Goal: Task Accomplishment & Management: Manage account settings

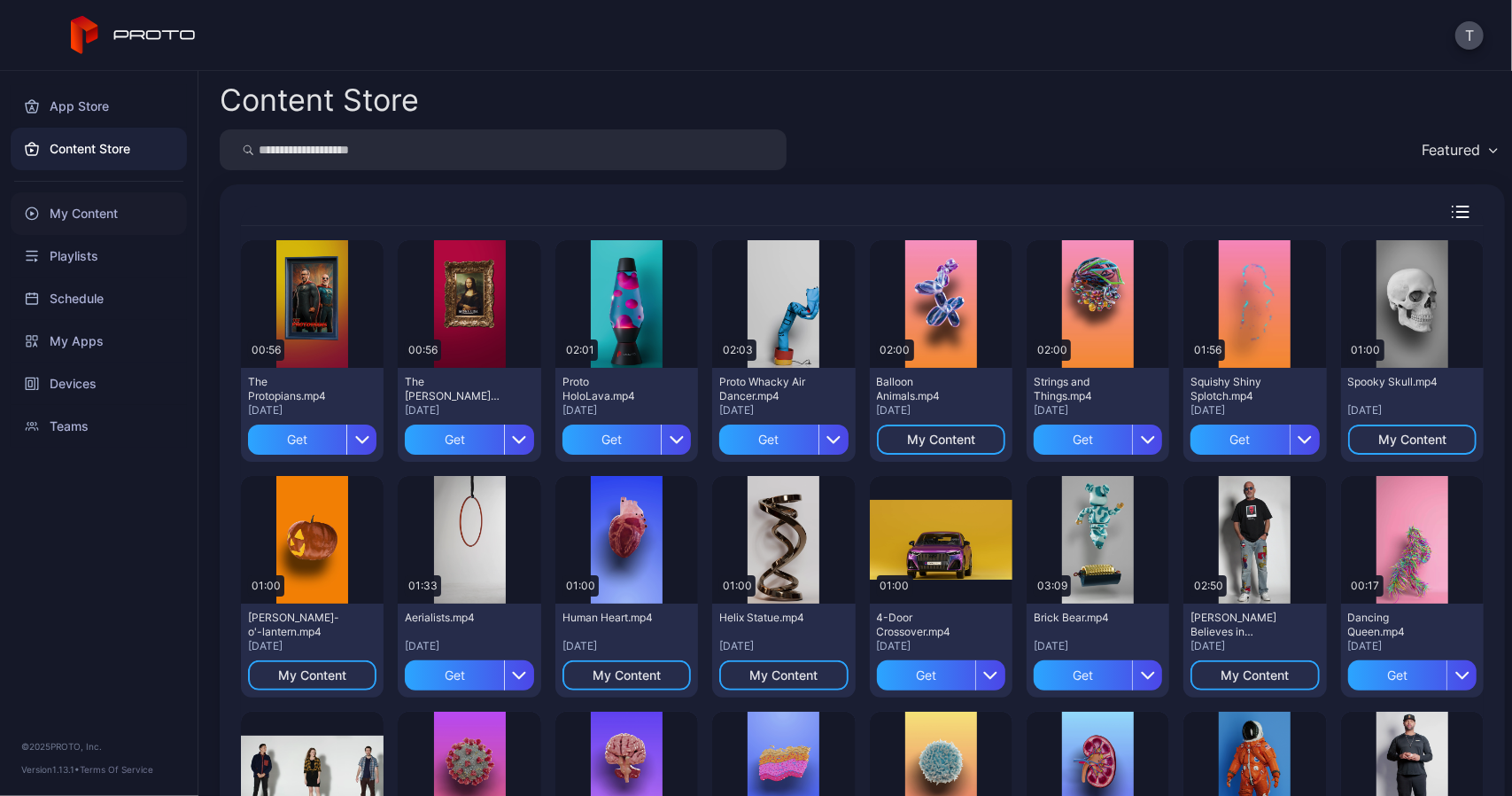
click at [85, 210] on div "My Content" at bounding box center [99, 214] width 176 height 43
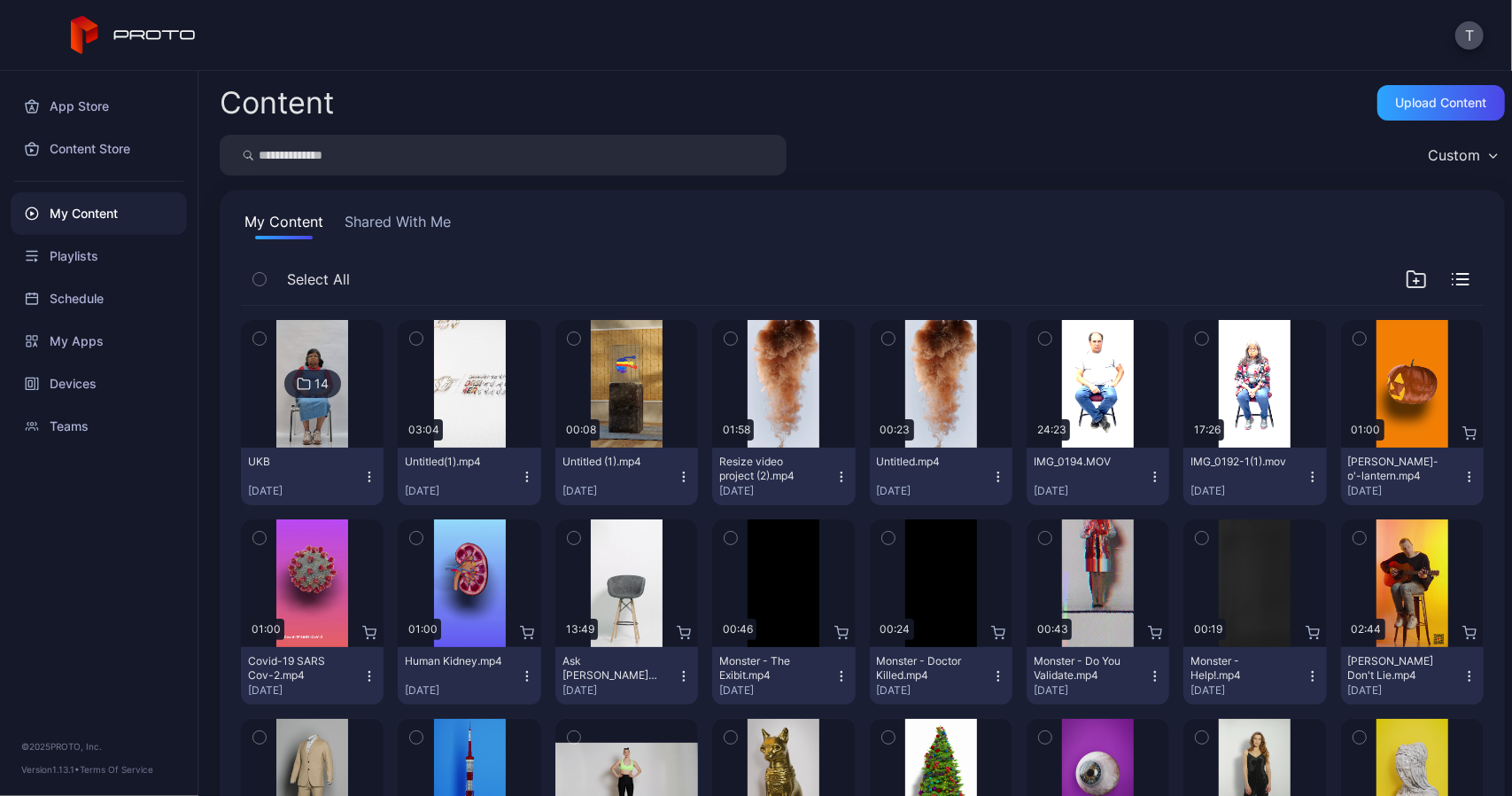
click at [419, 216] on button "Shared With Me" at bounding box center [397, 226] width 113 height 29
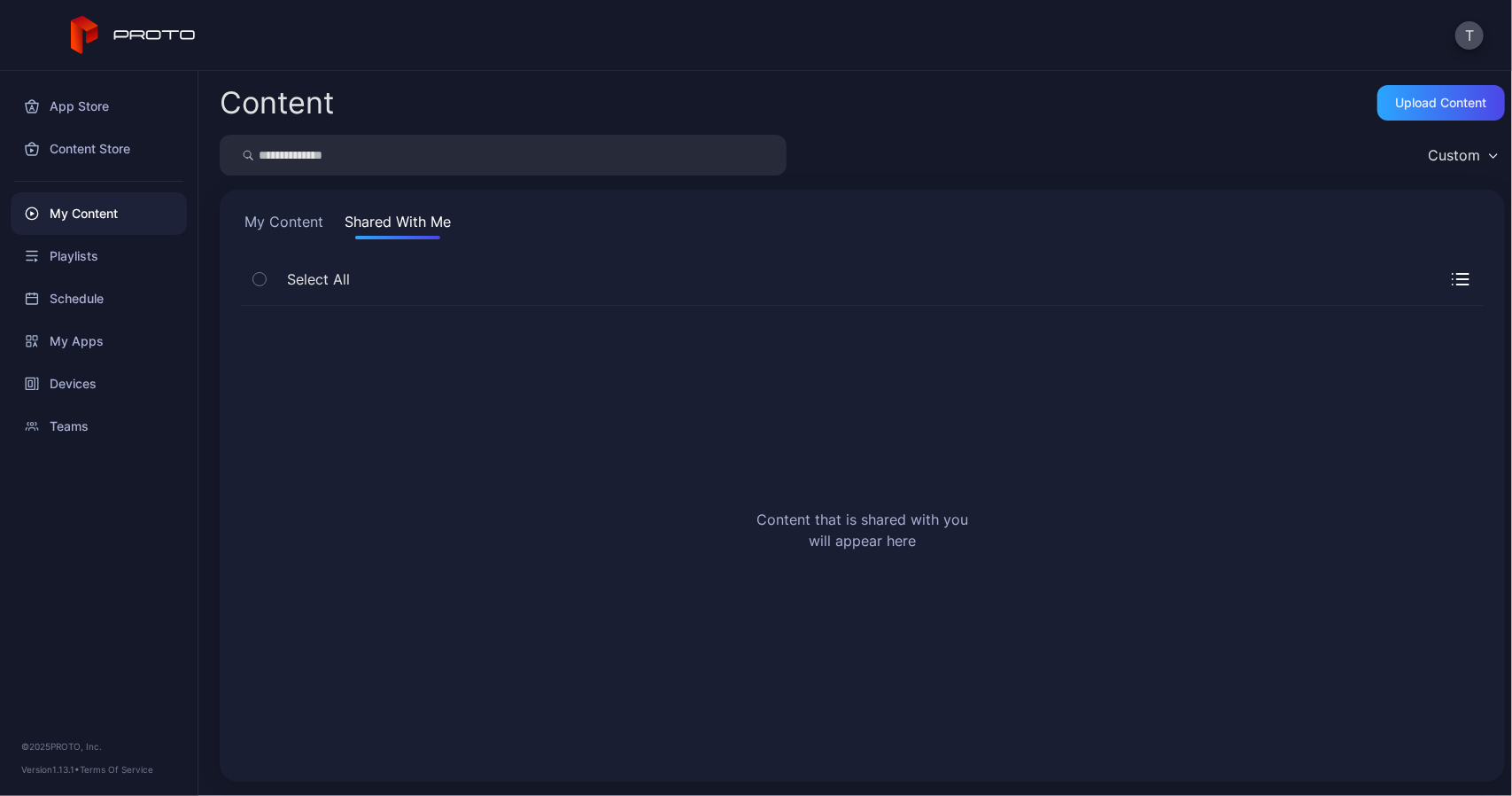
click at [306, 217] on button "My Content" at bounding box center [283, 226] width 86 height 29
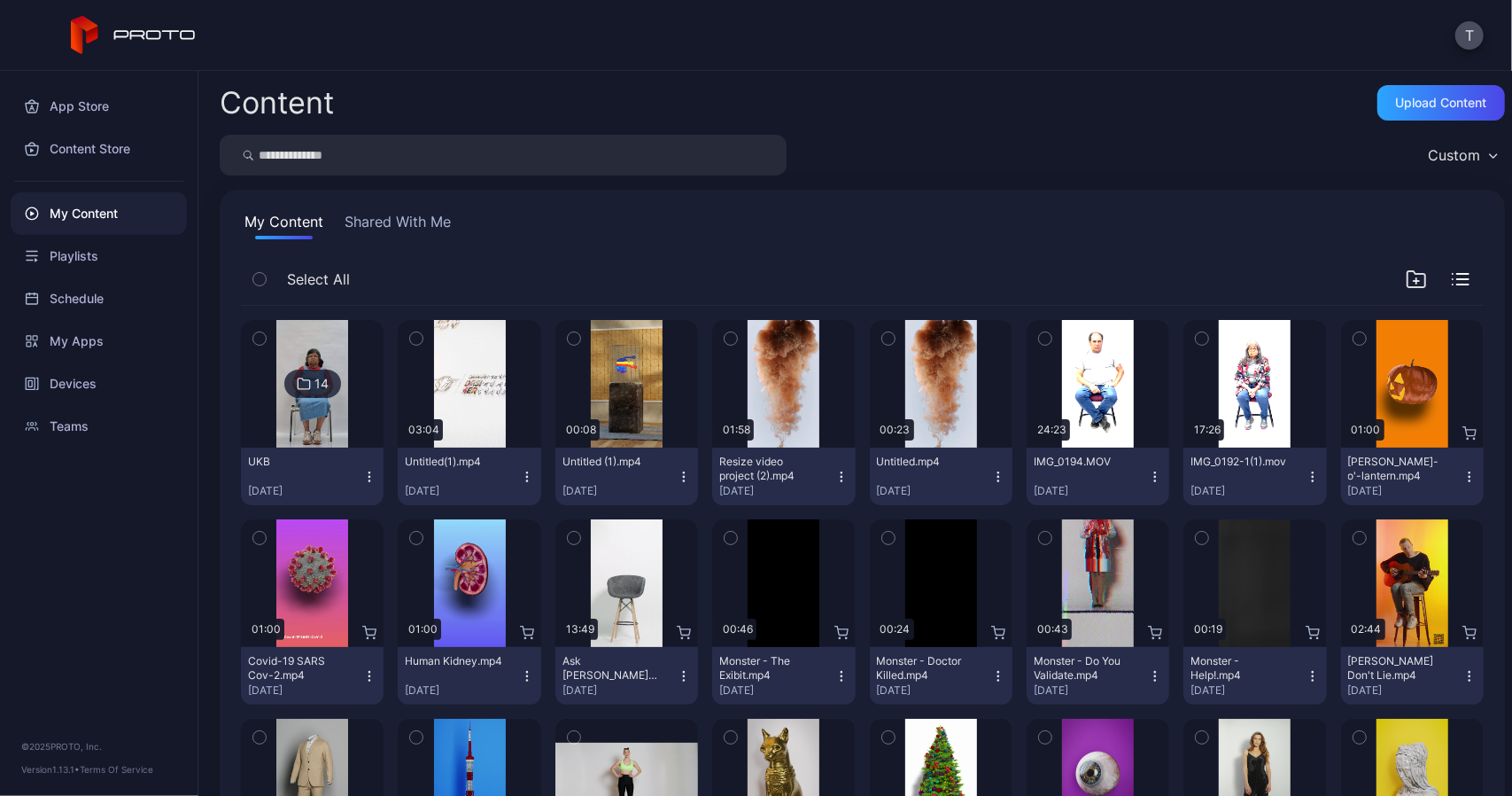
click at [846, 251] on div "My Content Shared With Me Select All 14 UKB [DATE] Preview 03:04 Untitled(1).mp…" at bounding box center [862, 782] width 1286 height 1184
click at [370, 476] on icon "button" at bounding box center [370, 476] width 1 height 1
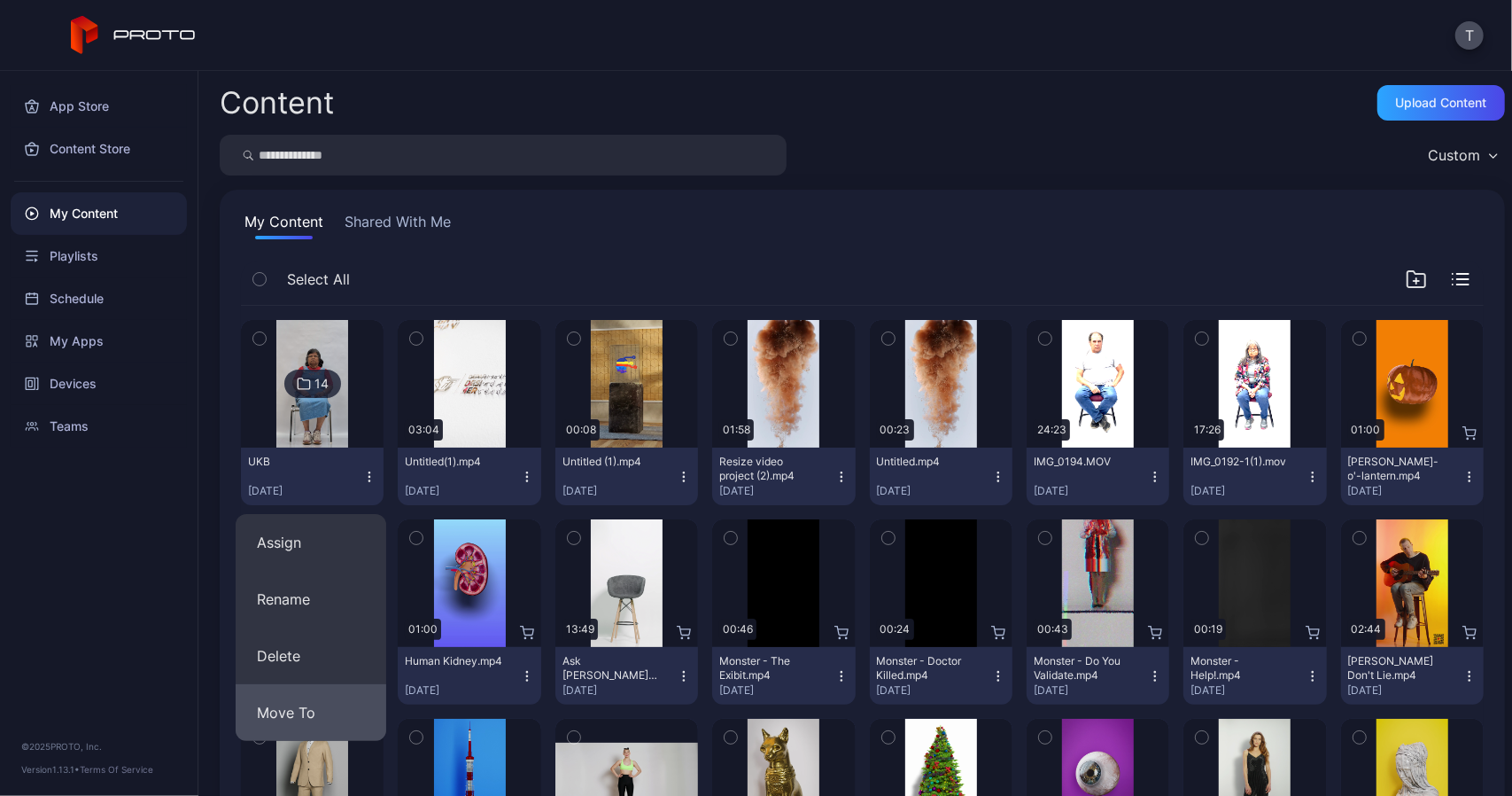
click at [335, 718] on button "Move To" at bounding box center [310, 713] width 151 height 57
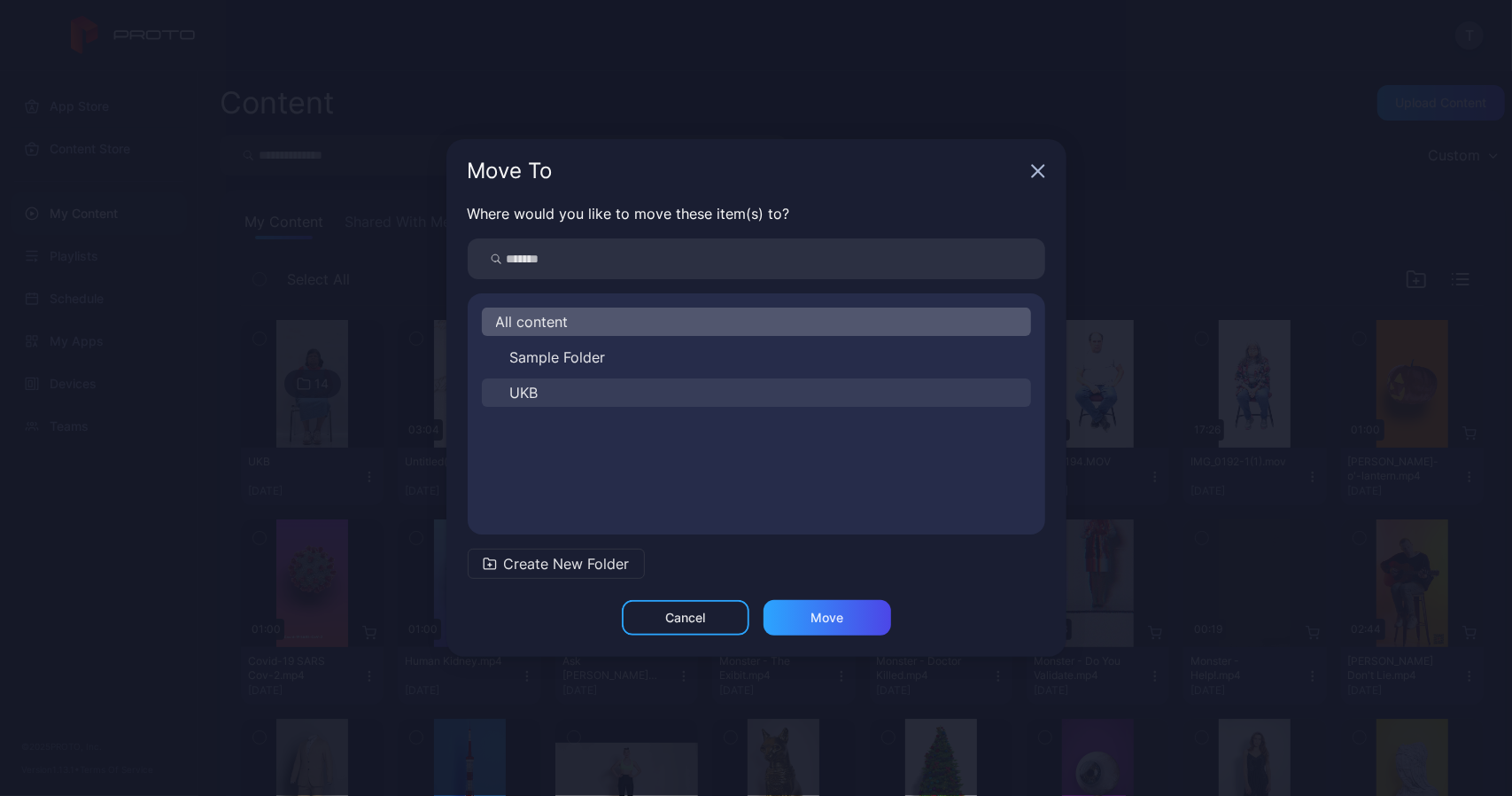
click at [574, 396] on button "UKB" at bounding box center [756, 393] width 549 height 29
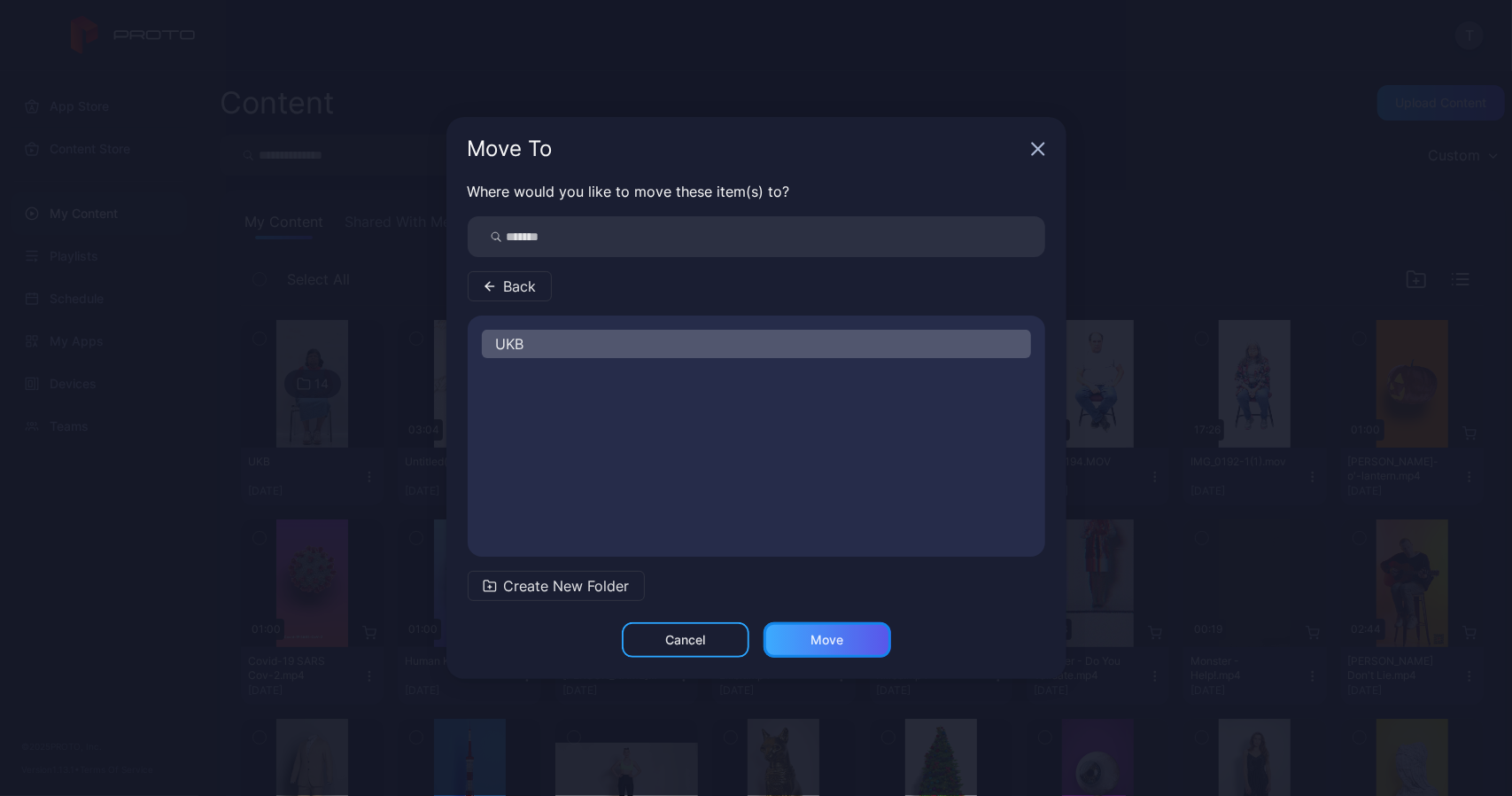
click at [837, 647] on div "Move" at bounding box center [827, 640] width 127 height 36
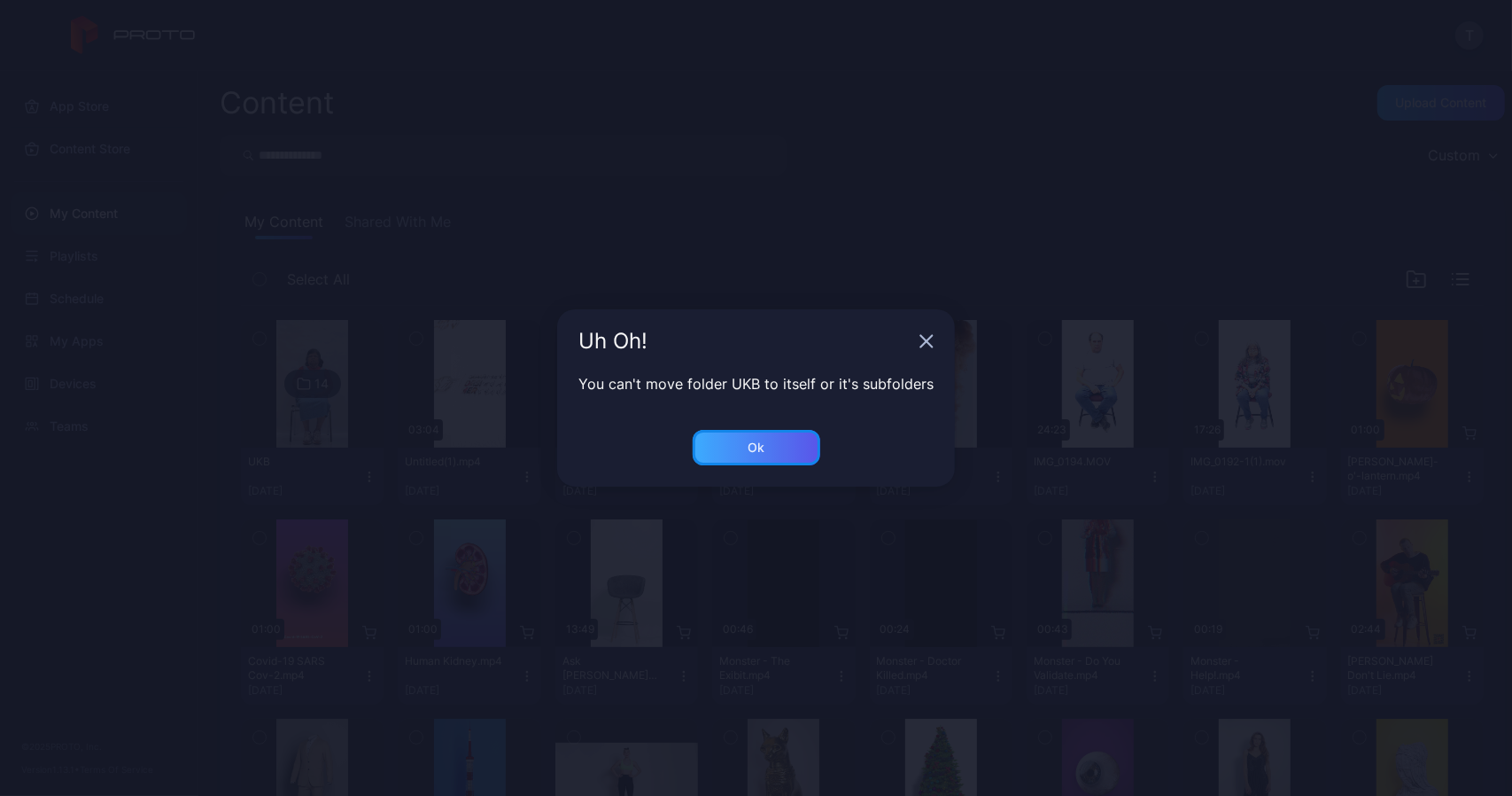
click at [779, 437] on div "Ok" at bounding box center [756, 447] width 127 height 36
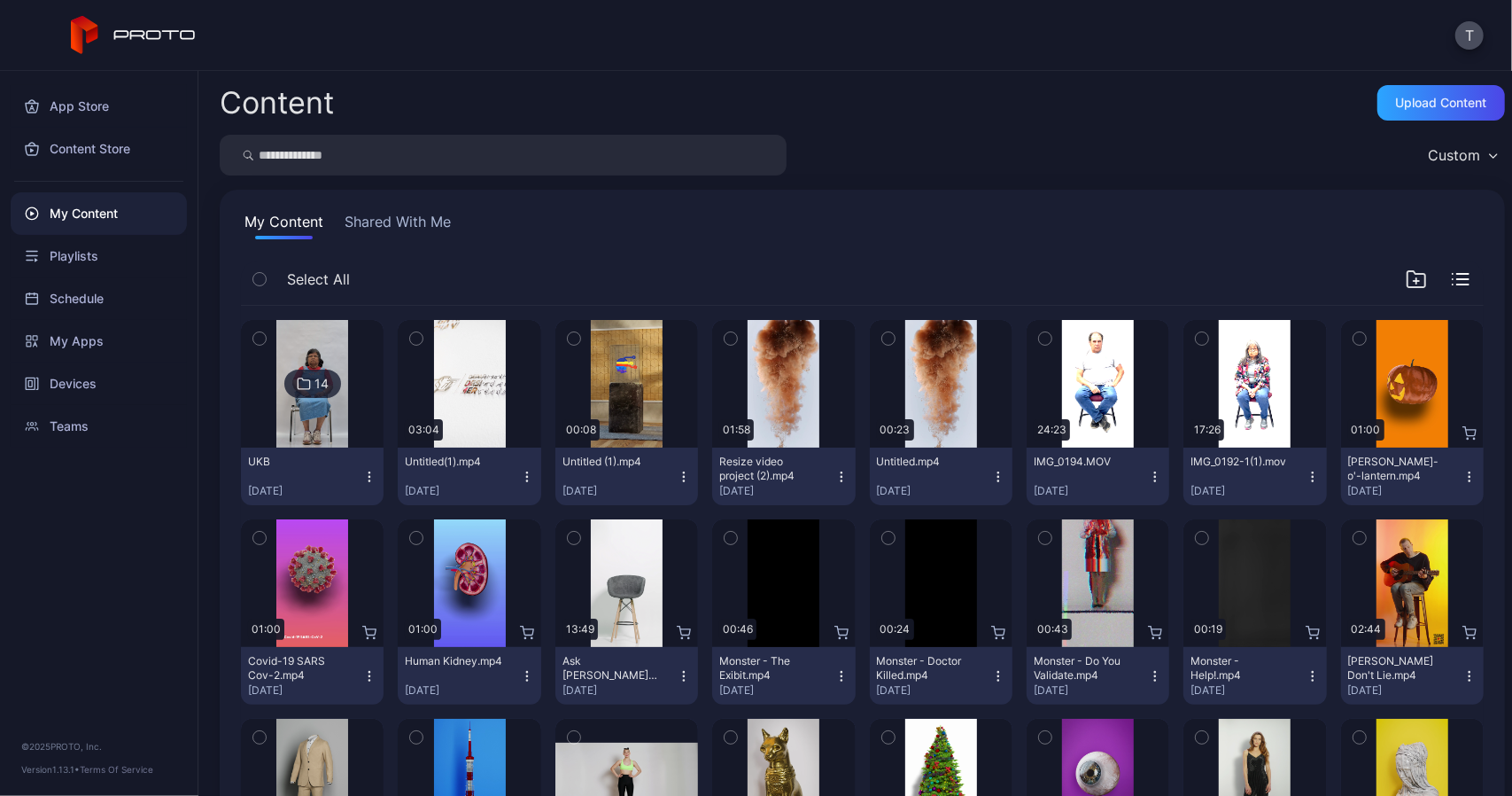
click at [1453, 275] on div "Select All" at bounding box center [862, 283] width 1243 height 45
click at [1452, 275] on icon "button" at bounding box center [1461, 279] width 18 height 12
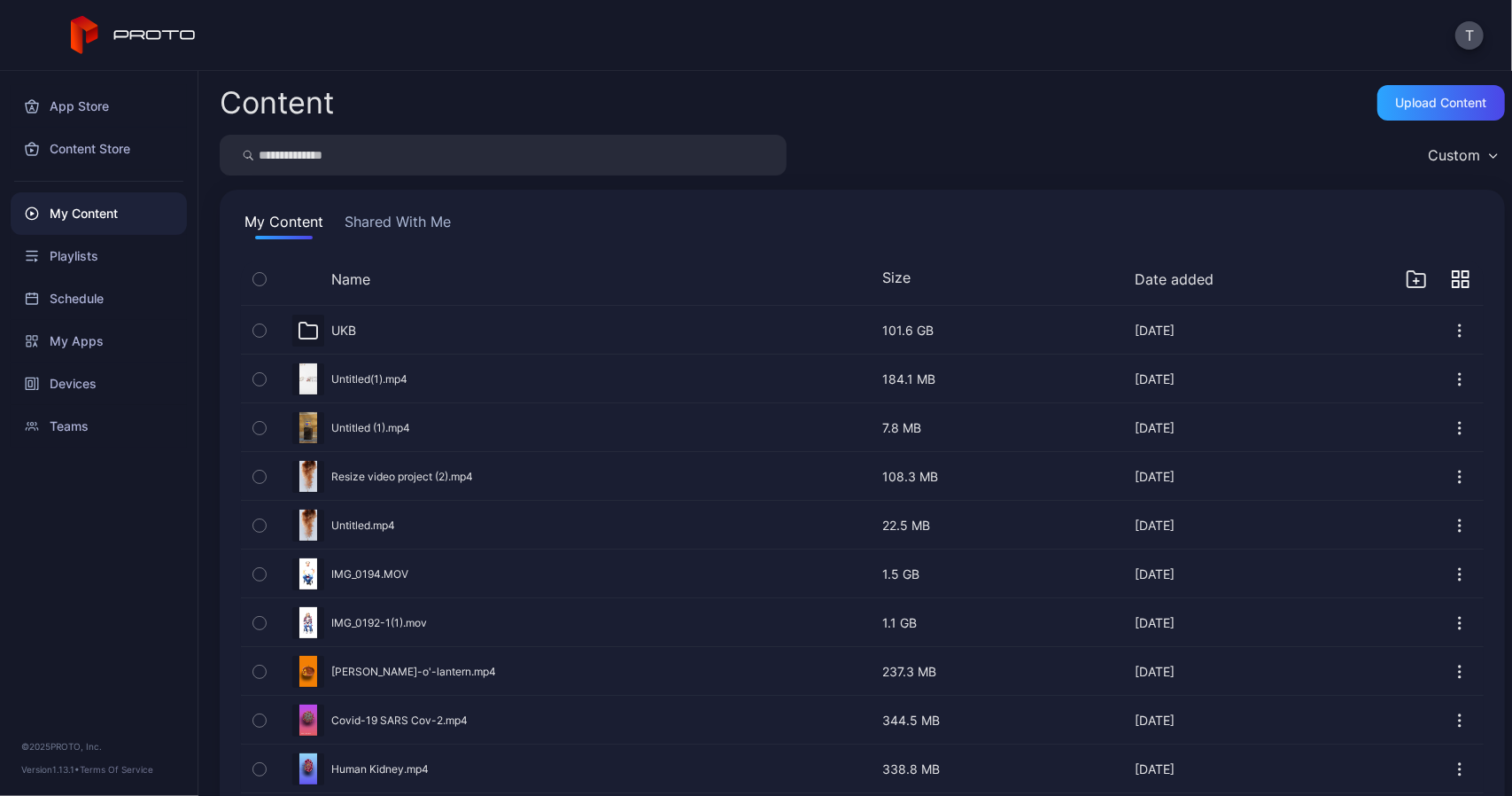
click at [309, 327] on icon at bounding box center [308, 331] width 21 height 21
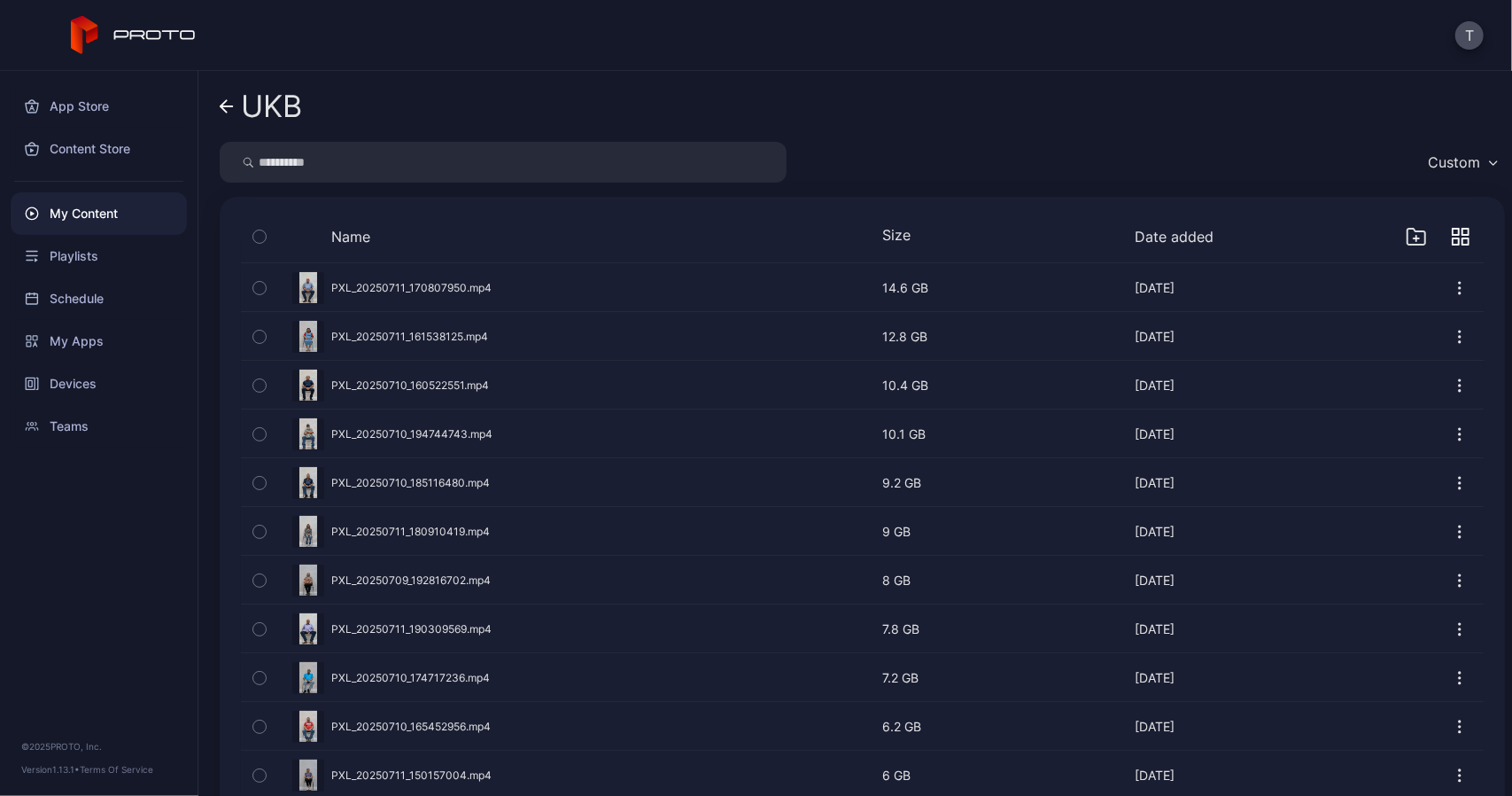
click at [978, 111] on div "UKB" at bounding box center [862, 106] width 1286 height 43
click at [437, 101] on div "UKB" at bounding box center [862, 106] width 1286 height 43
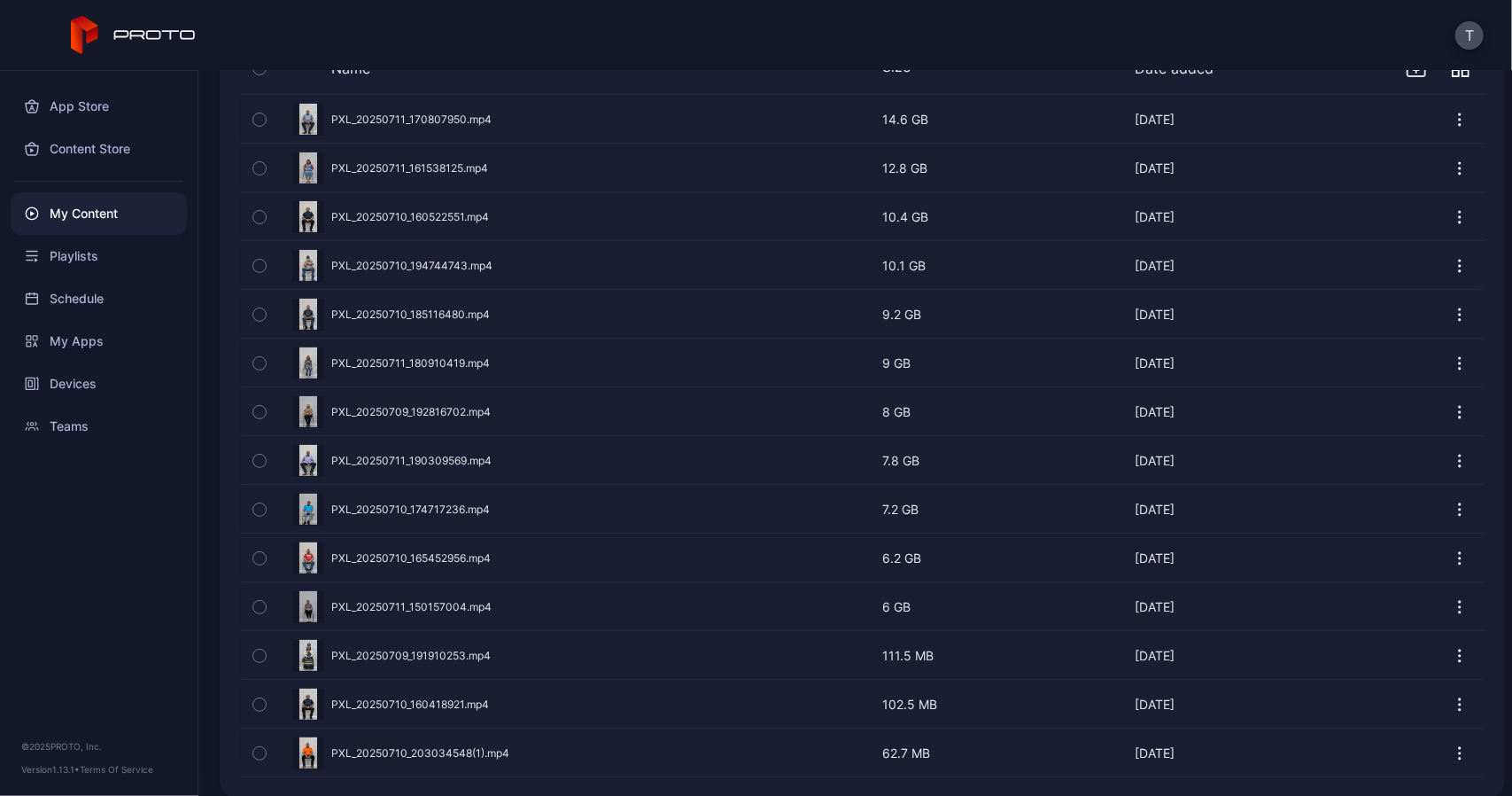
scroll to position [176, 0]
